Goal: Task Accomplishment & Management: Manage account settings

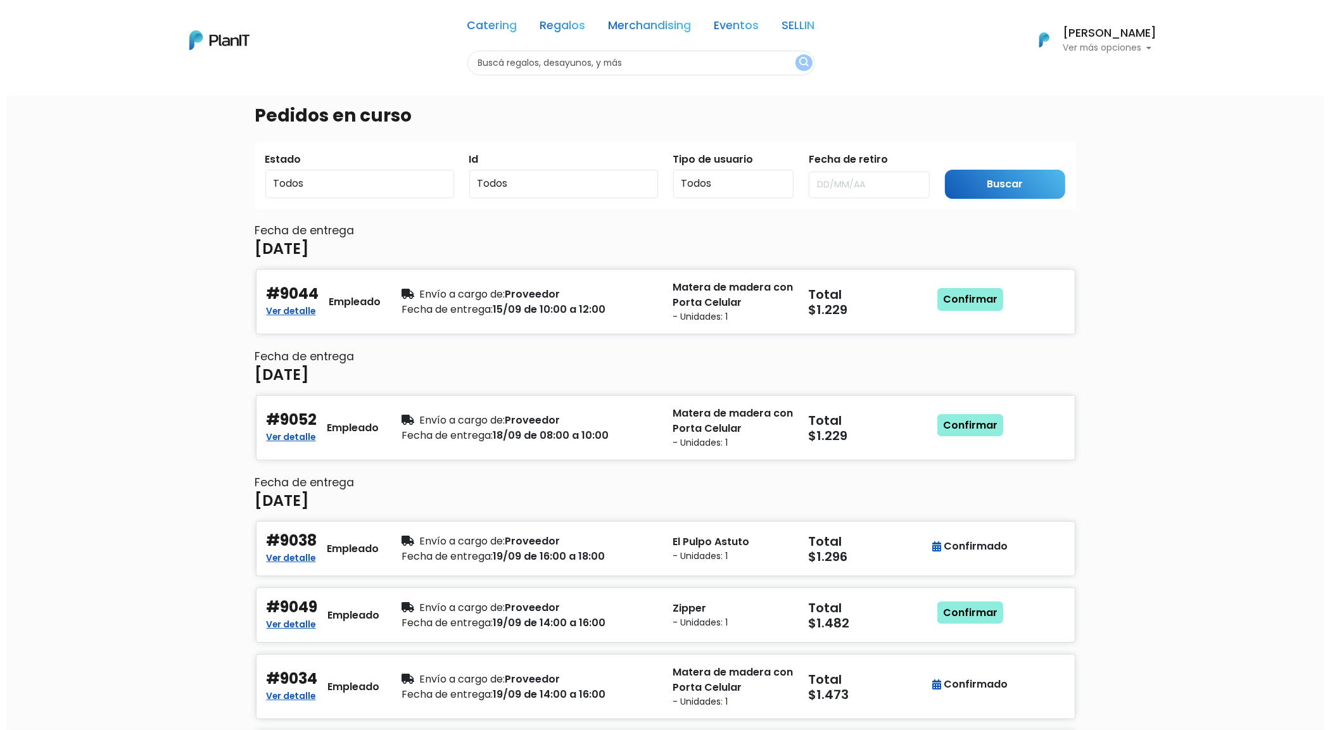
scroll to position [79, 0]
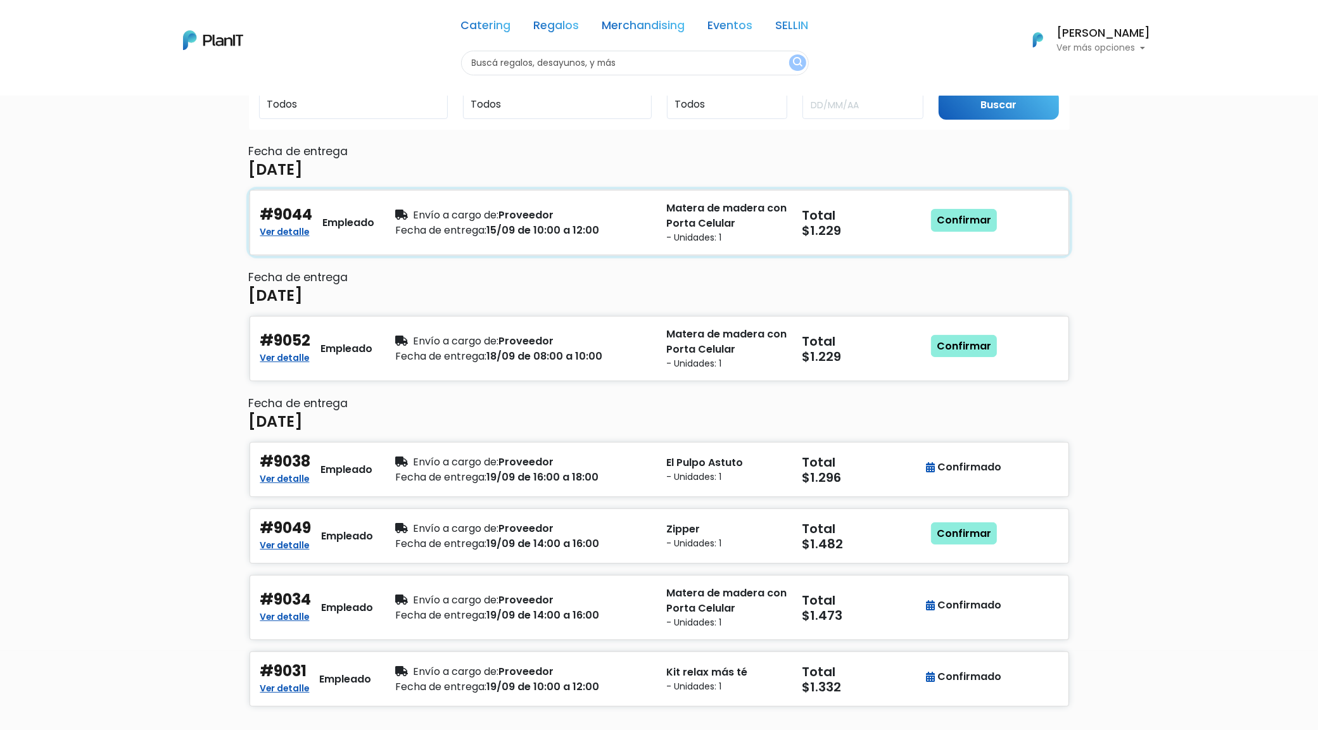
click at [729, 238] on small "- Unidades: 1" at bounding box center [727, 237] width 120 height 13
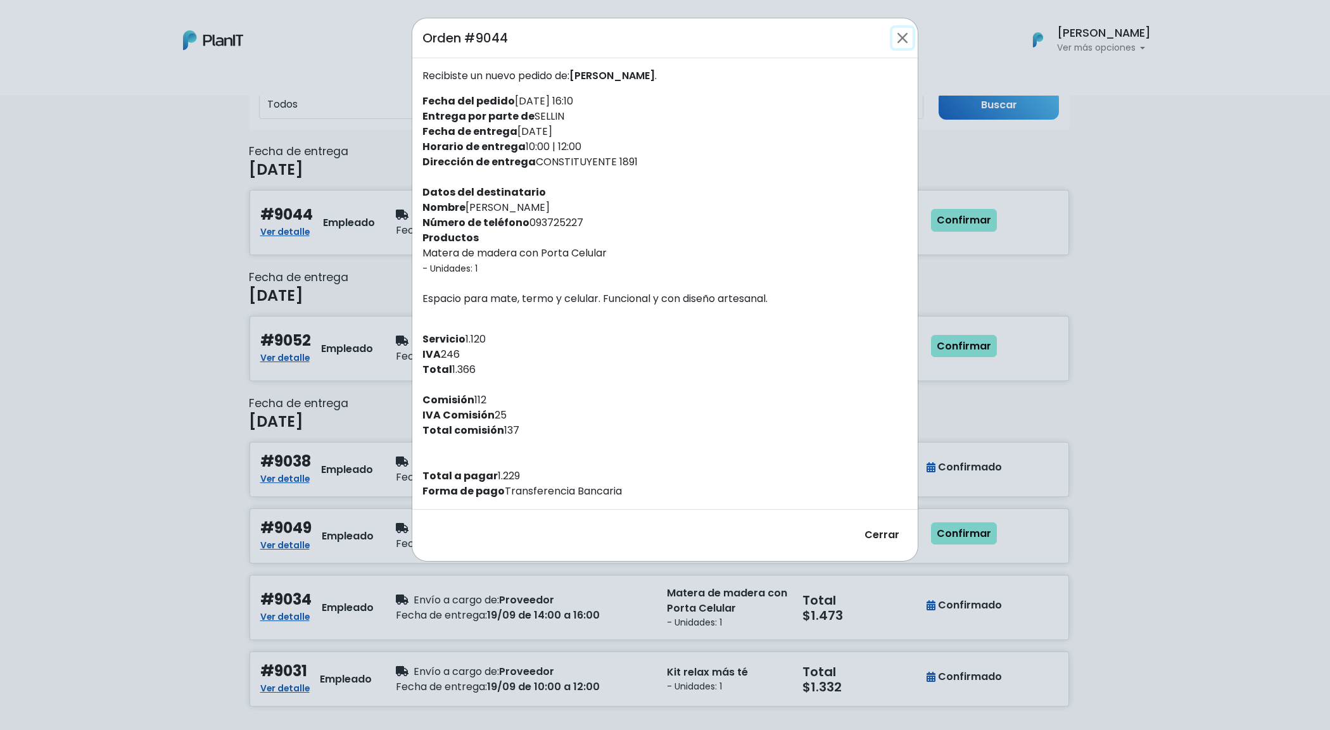
click at [901, 29] on button "Close" at bounding box center [902, 38] width 20 height 20
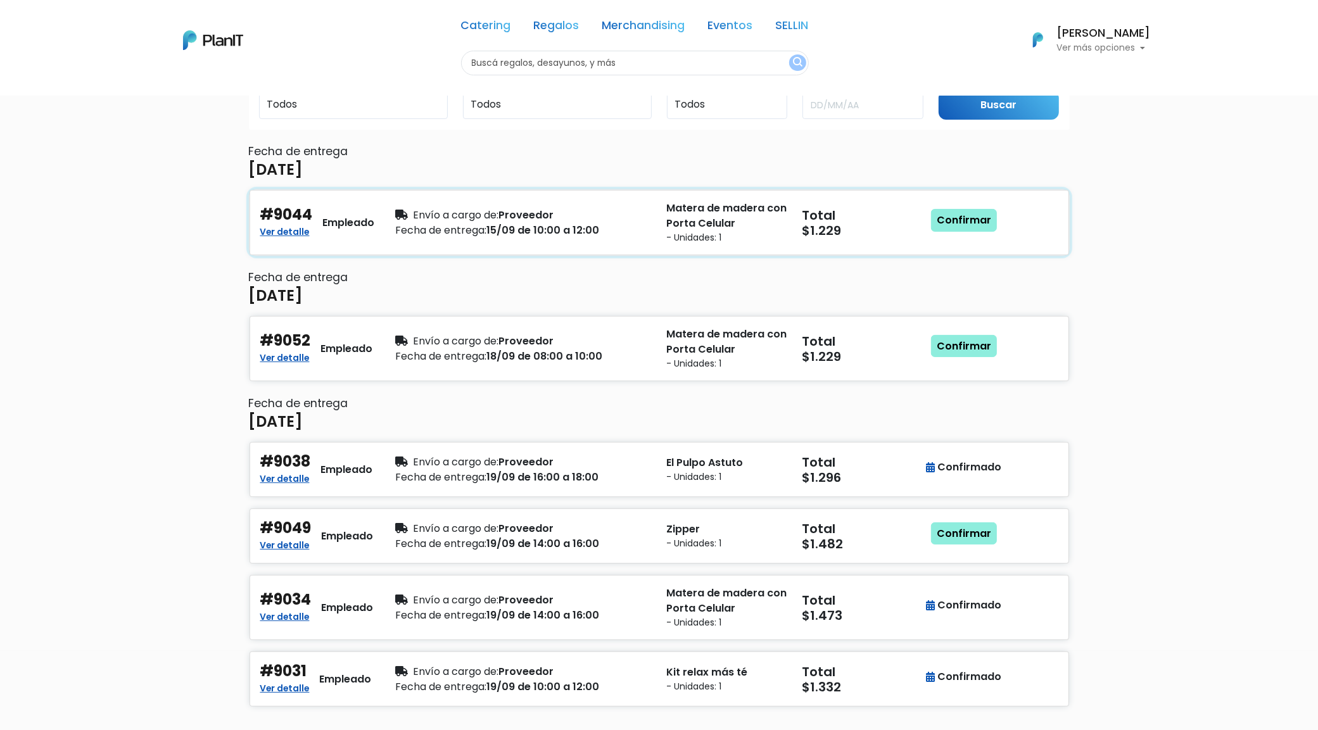
click at [598, 230] on div "Fecha de entrega: 15/09 de 10:00 a 12:00" at bounding box center [524, 230] width 256 height 15
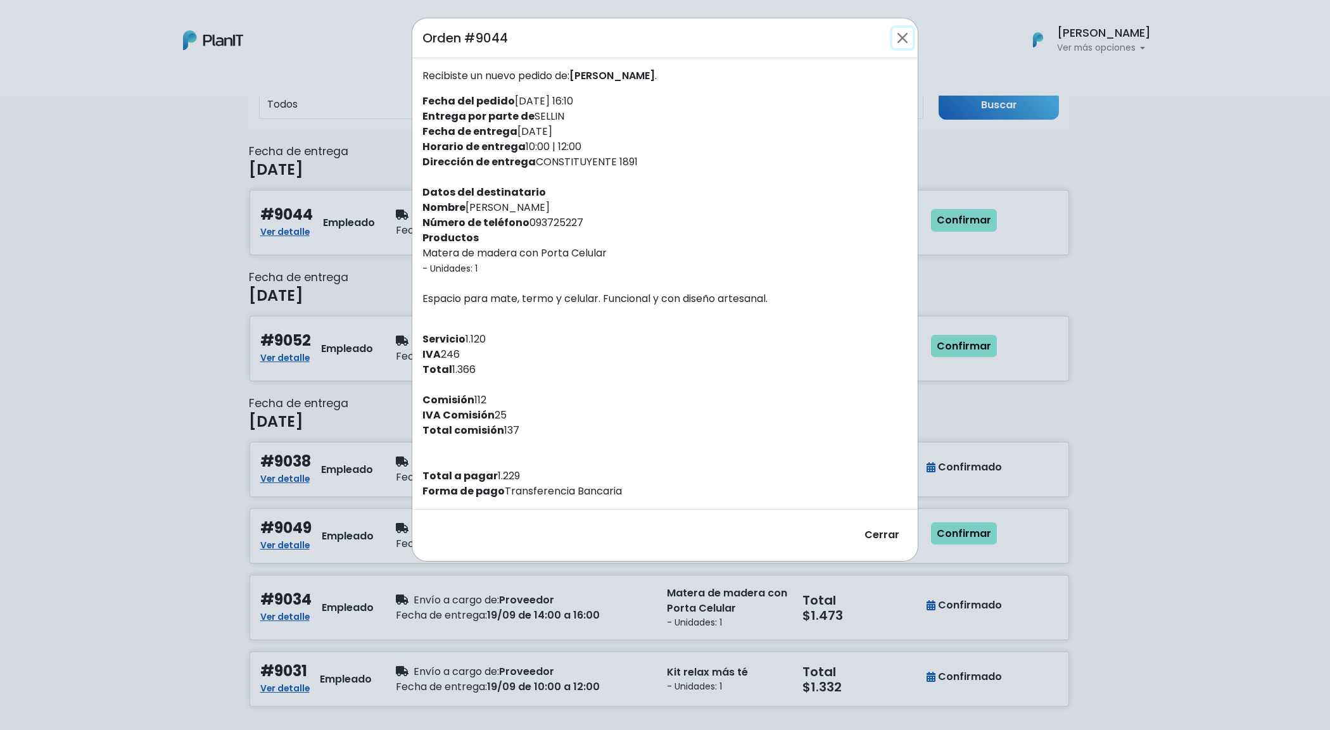
click at [906, 34] on button "Close" at bounding box center [902, 38] width 20 height 20
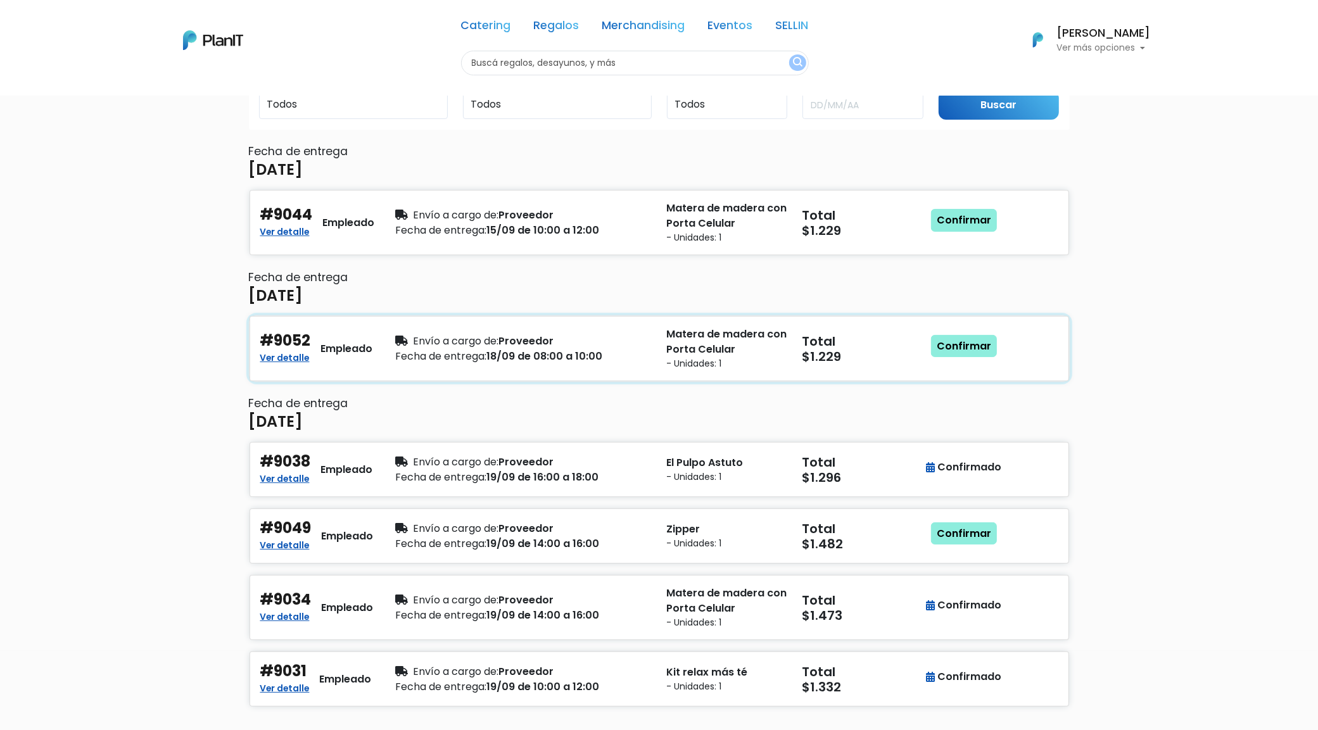
click at [630, 345] on div "Envío a cargo de: Proveedor" at bounding box center [524, 341] width 256 height 15
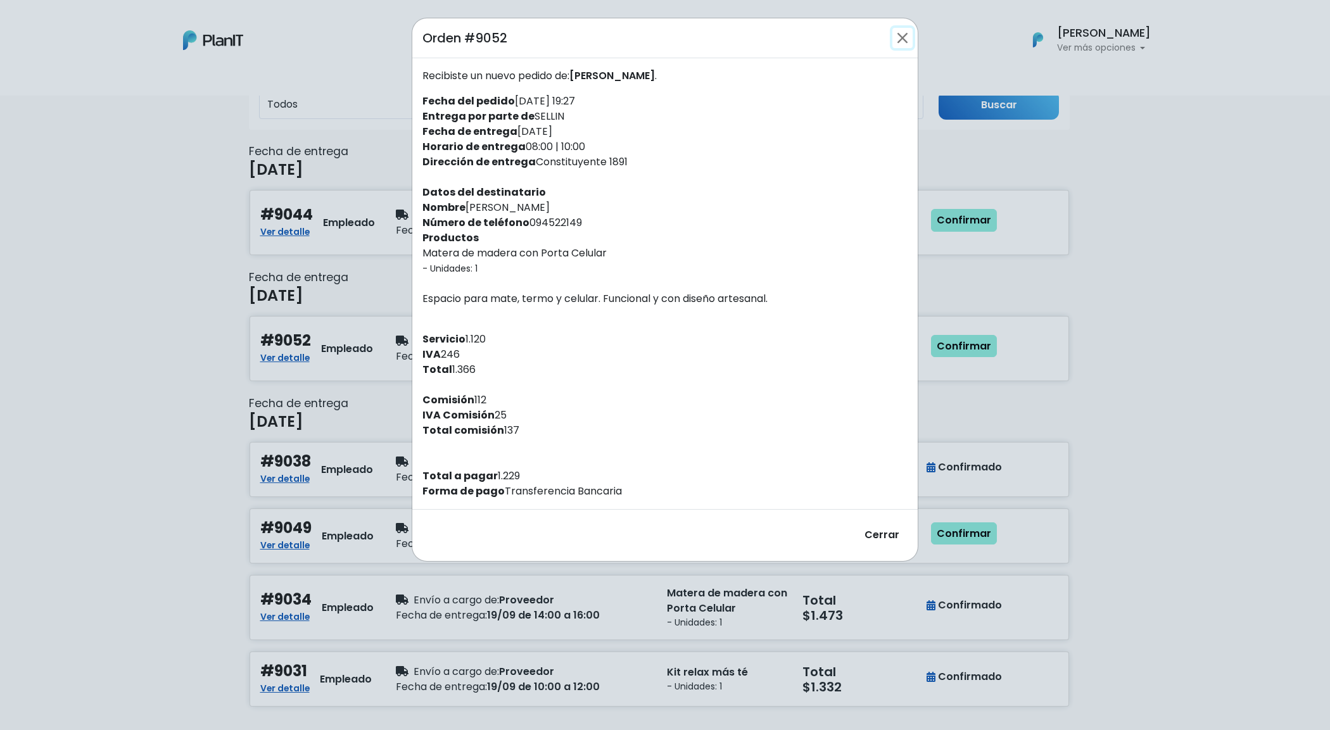
click at [906, 39] on button "Close" at bounding box center [902, 38] width 20 height 20
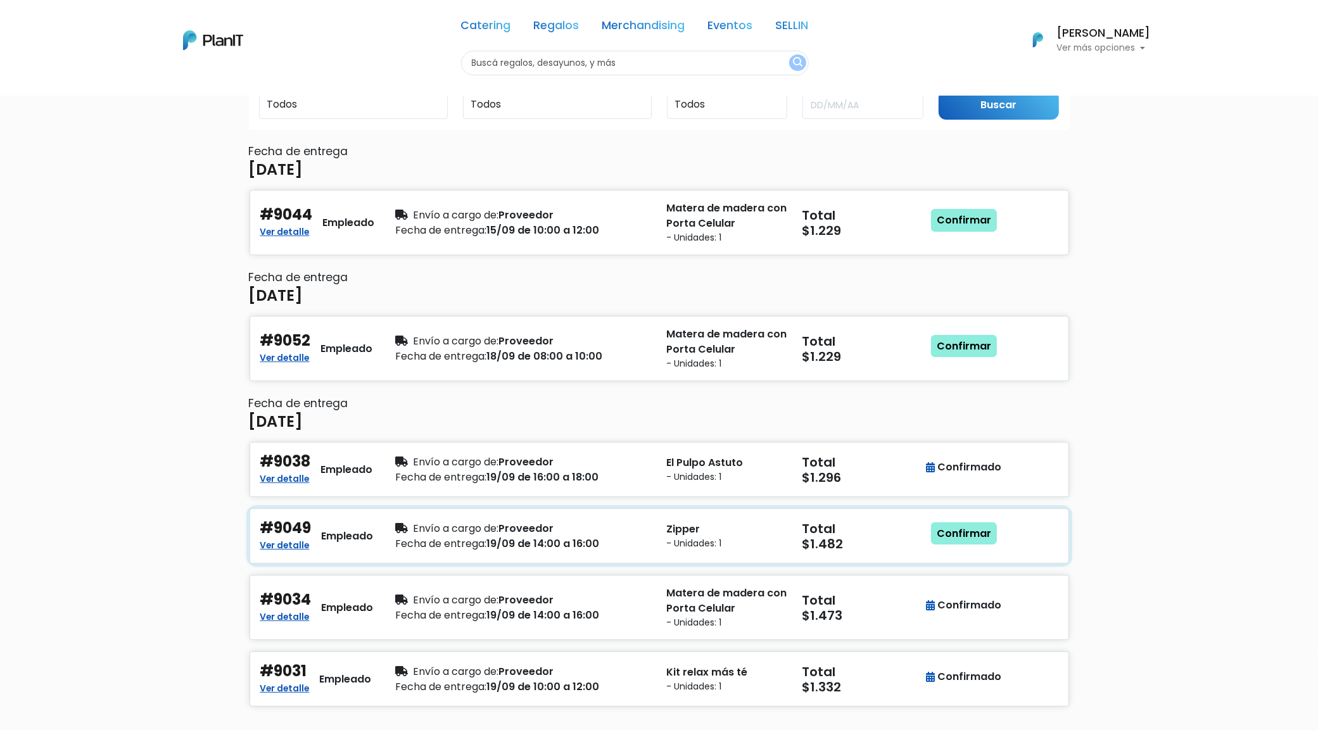
click at [637, 539] on div "Fecha de entrega: 19/09 de 14:00 a 16:00" at bounding box center [524, 543] width 256 height 15
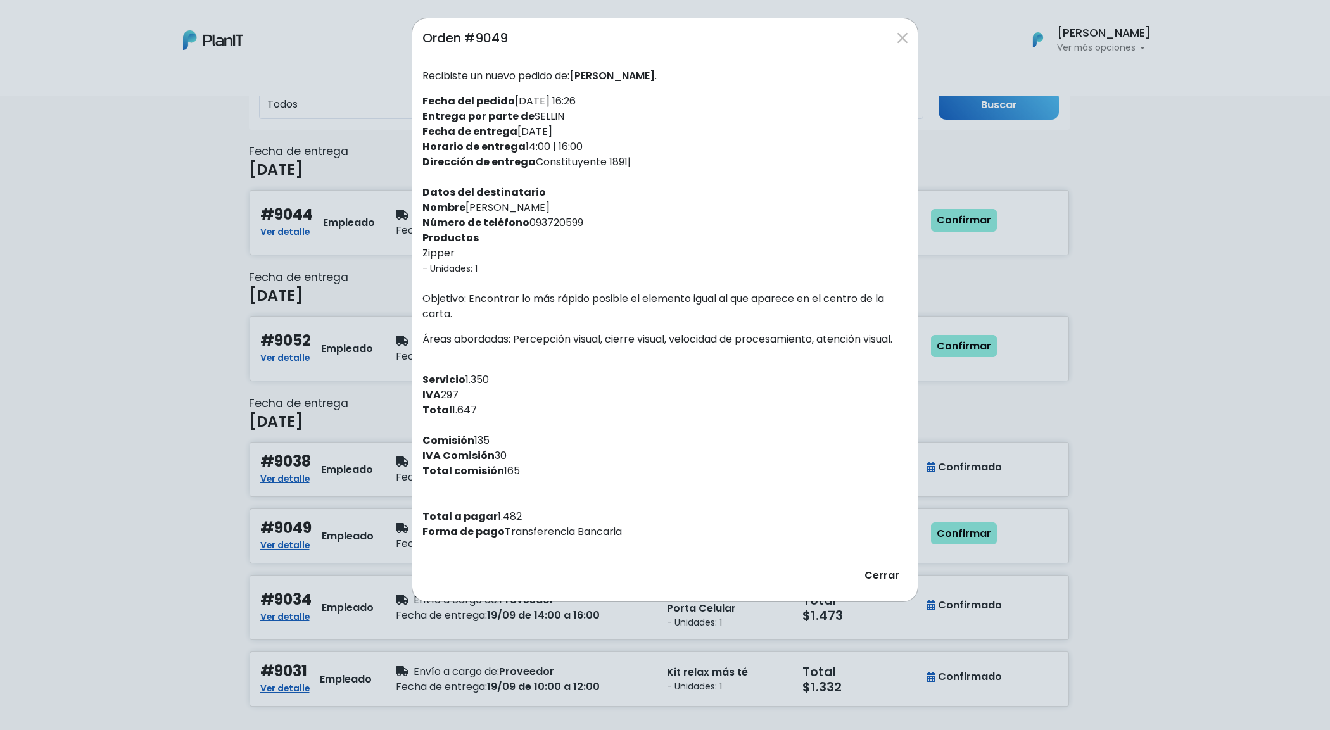
click at [904, 24] on div "Orden #9049" at bounding box center [664, 38] width 505 height 40
click at [901, 42] on button "Close" at bounding box center [902, 38] width 20 height 20
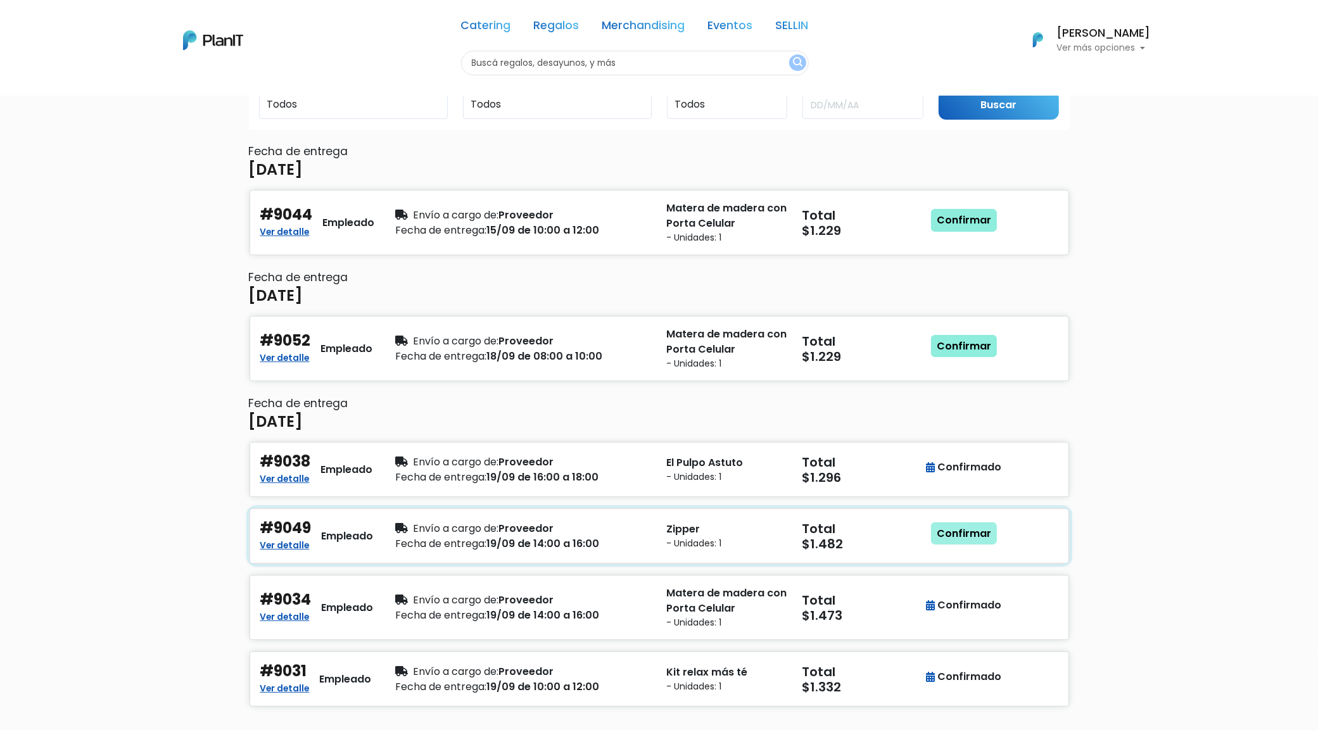
click at [958, 527] on link "Confirmar" at bounding box center [964, 533] width 66 height 23
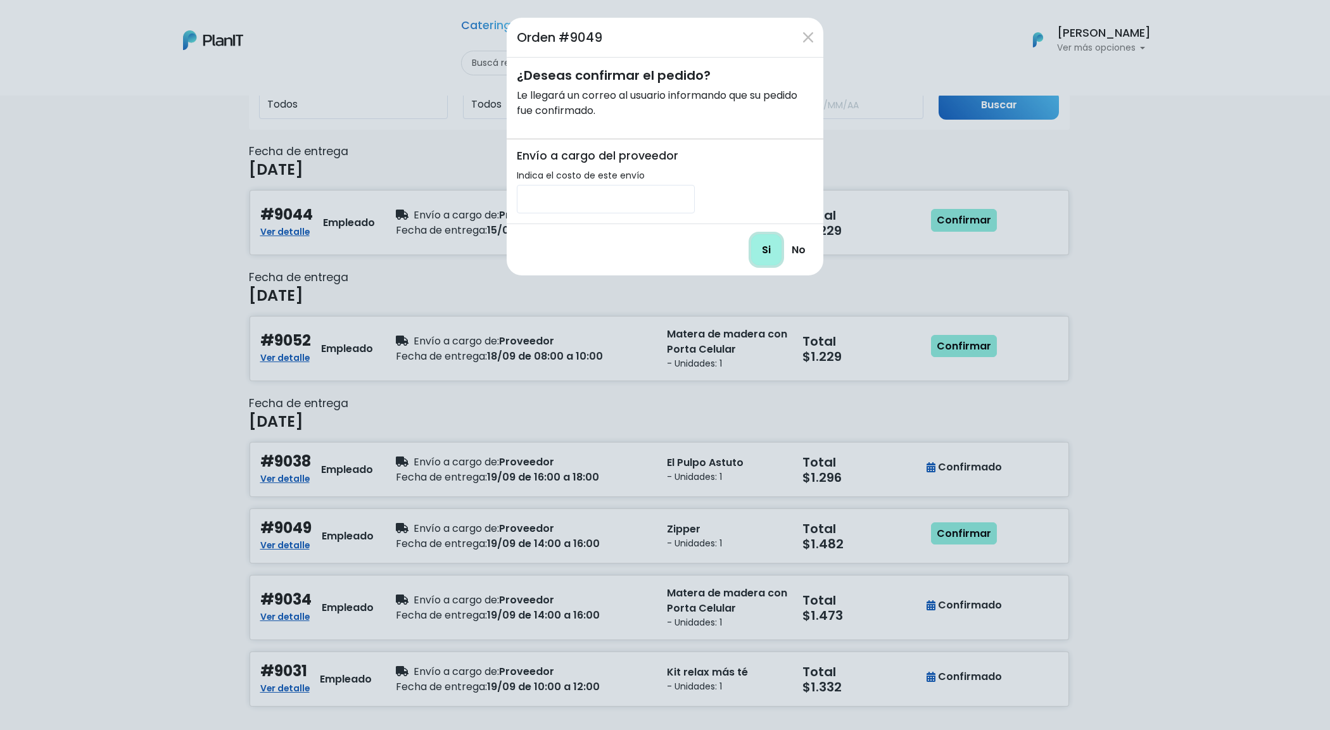
click at [767, 248] on input "Si" at bounding box center [766, 249] width 30 height 31
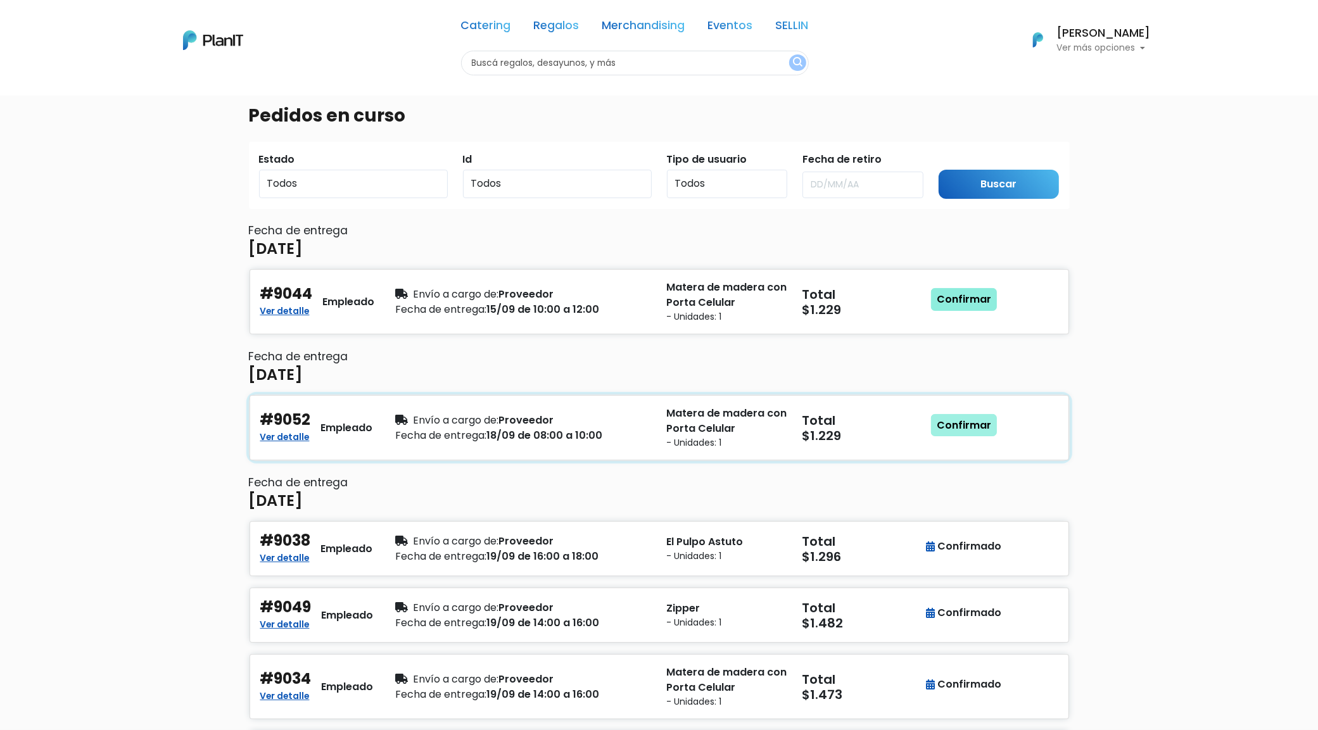
click at [971, 434] on link "Confirmar" at bounding box center [964, 425] width 66 height 23
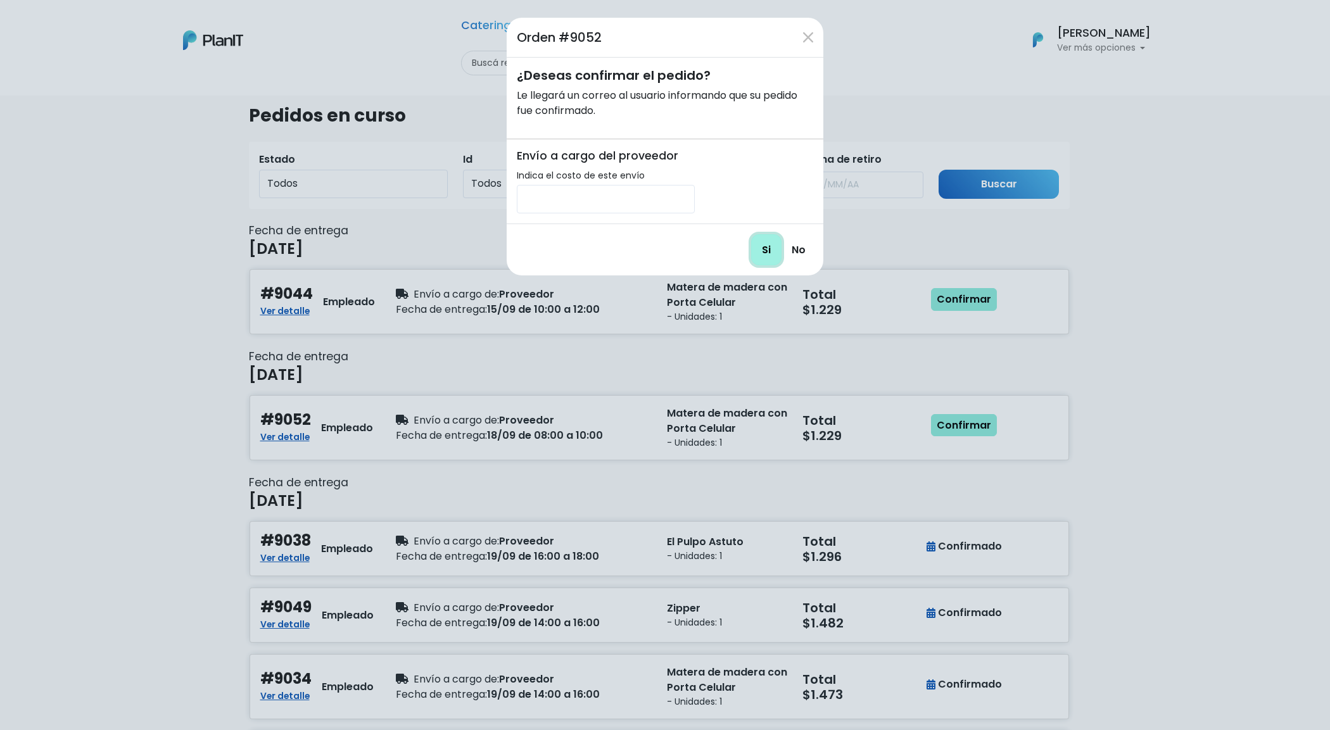
click at [767, 261] on input "Si" at bounding box center [766, 249] width 30 height 31
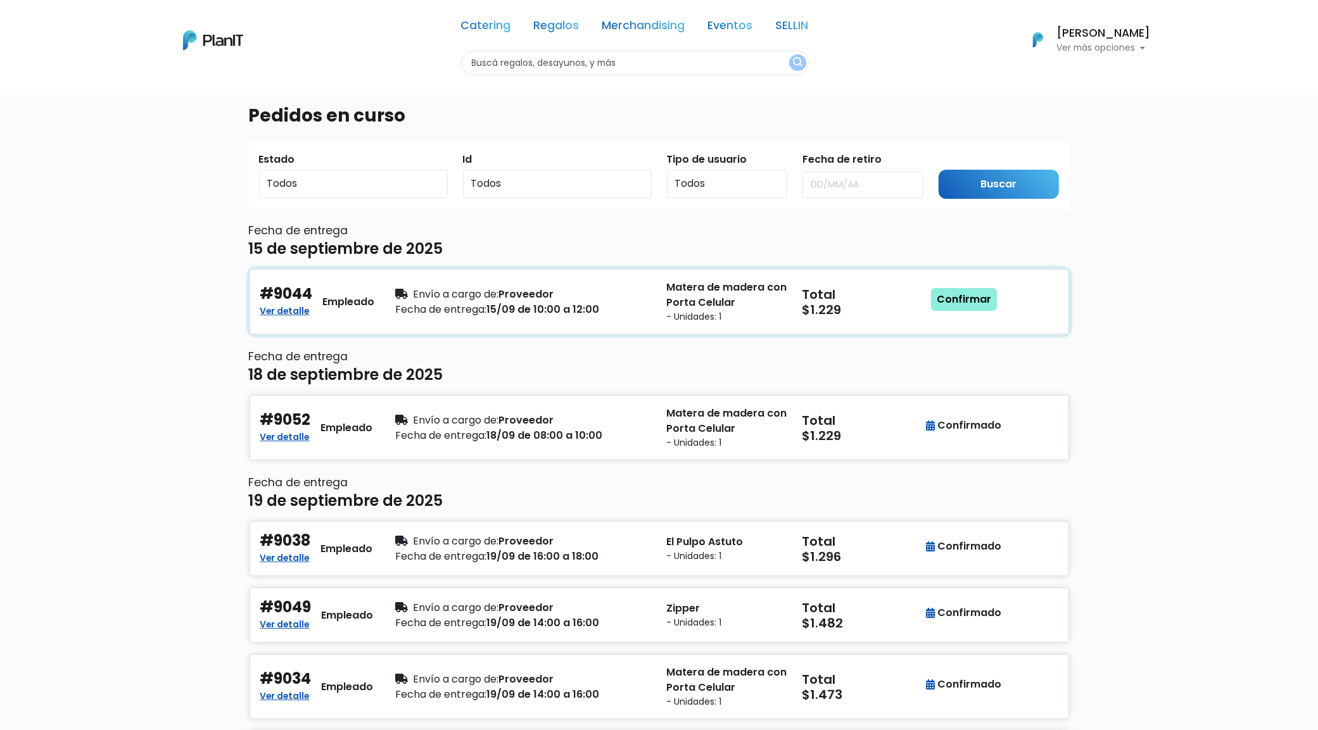
click at [958, 301] on link "Confirmar" at bounding box center [964, 299] width 66 height 23
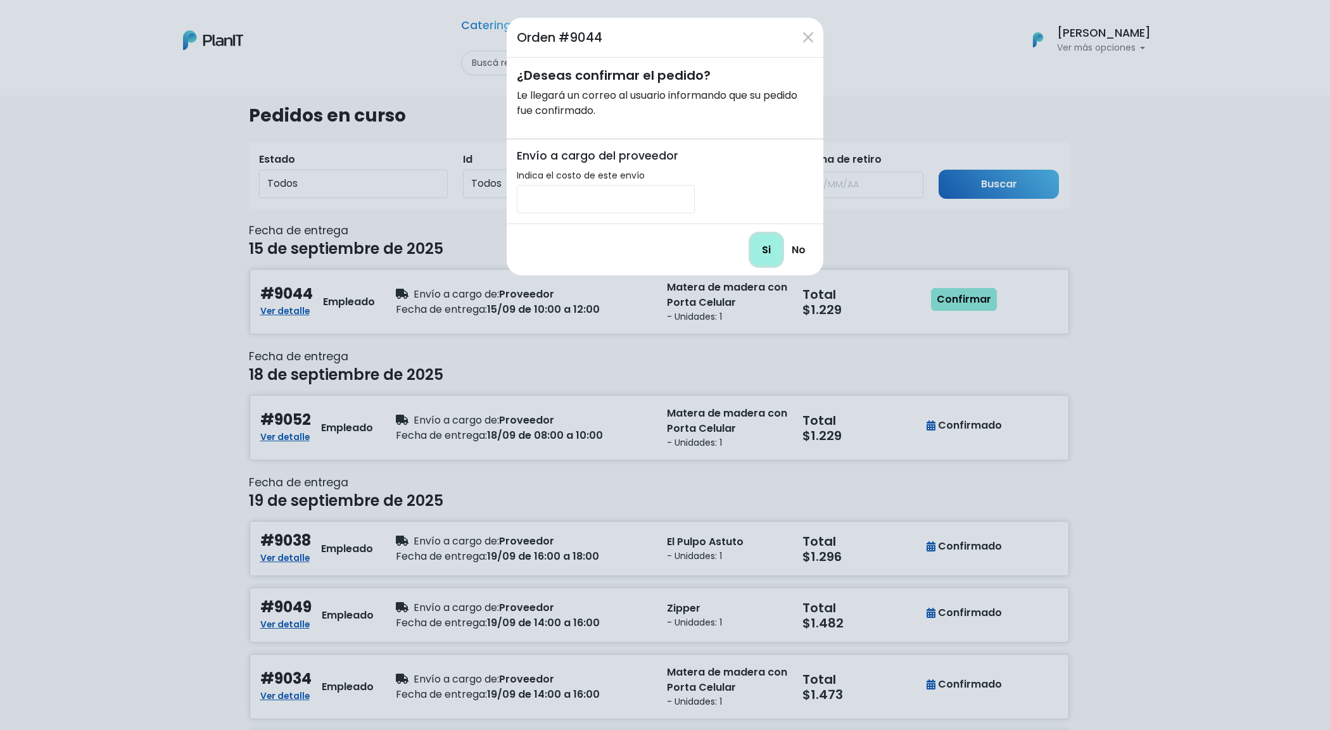
click at [751, 249] on input "Si" at bounding box center [766, 249] width 30 height 31
